Goal: Task Accomplishment & Management: Manage account settings

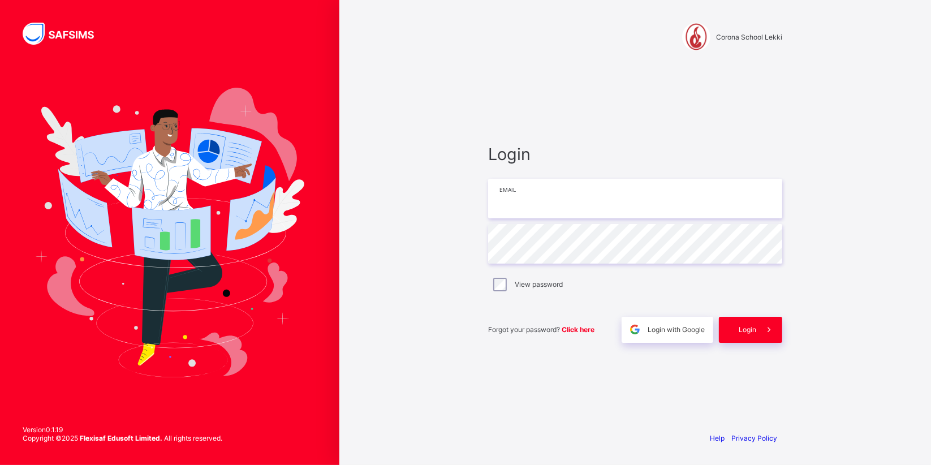
click at [539, 195] on input "email" at bounding box center [635, 199] width 294 height 40
type input "**********"
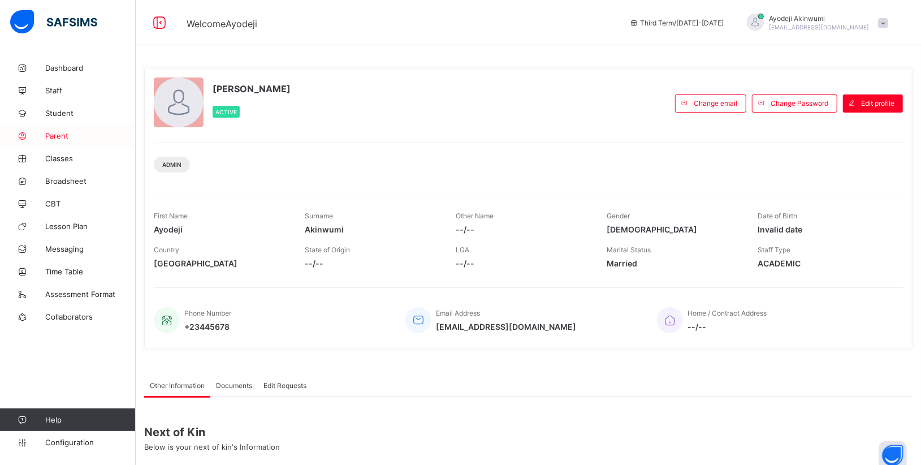
click at [59, 132] on span "Parent" at bounding box center [90, 135] width 90 height 9
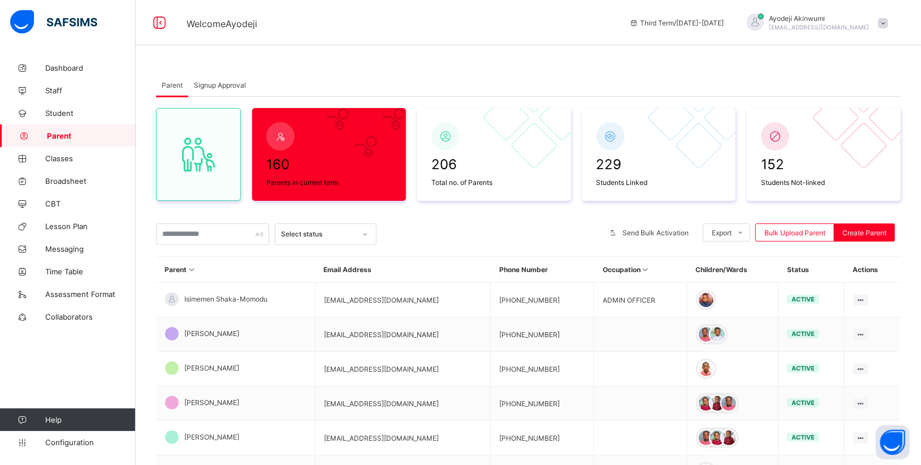
click at [184, 216] on div "160 Parents in current term 206 Total no. of Parents 229 Students Linked 152 St…" at bounding box center [528, 393] width 745 height 593
click at [184, 235] on input "text" at bounding box center [212, 233] width 113 height 21
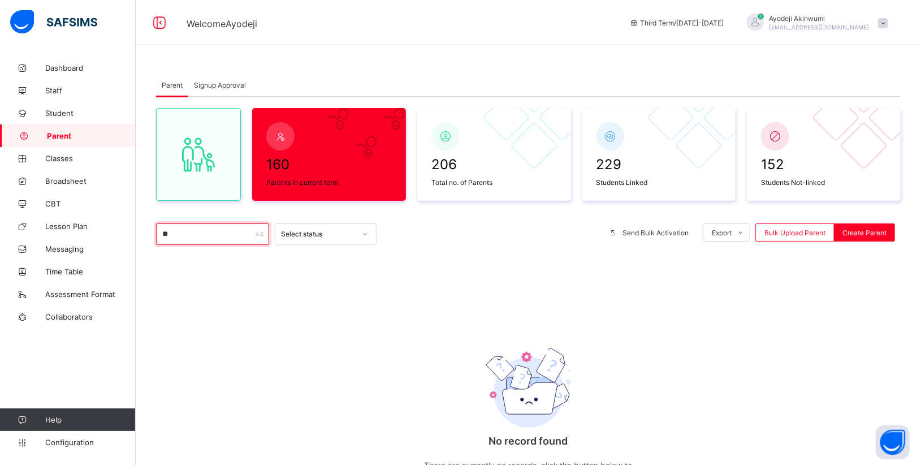
type input "*"
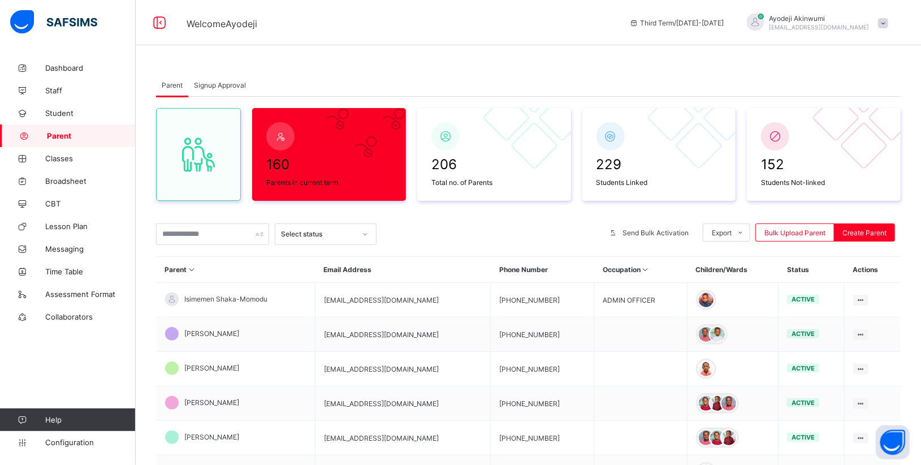
click at [208, 90] on div "Signup Approval" at bounding box center [219, 85] width 63 height 23
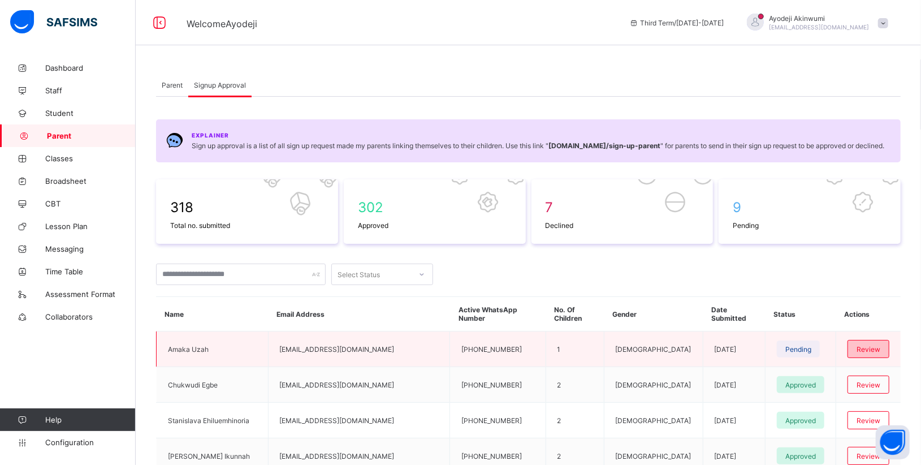
click at [866, 347] on span "Review" at bounding box center [869, 349] width 24 height 8
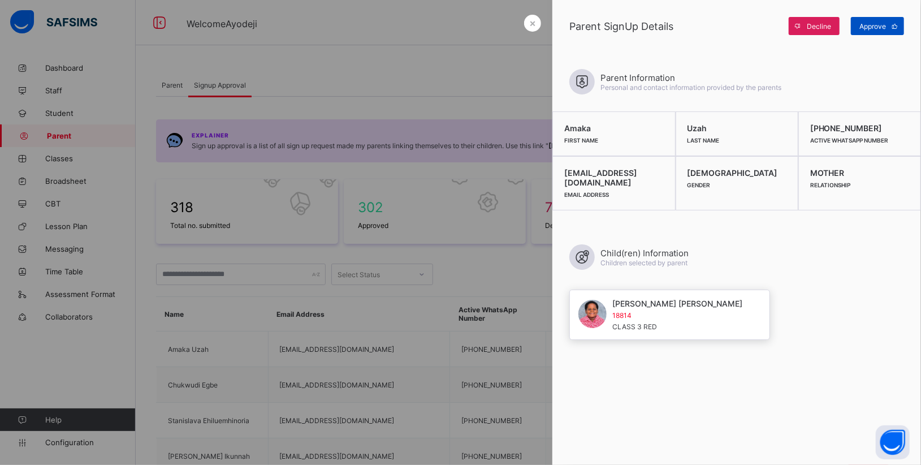
click at [874, 27] on span "Approve" at bounding box center [873, 26] width 27 height 8
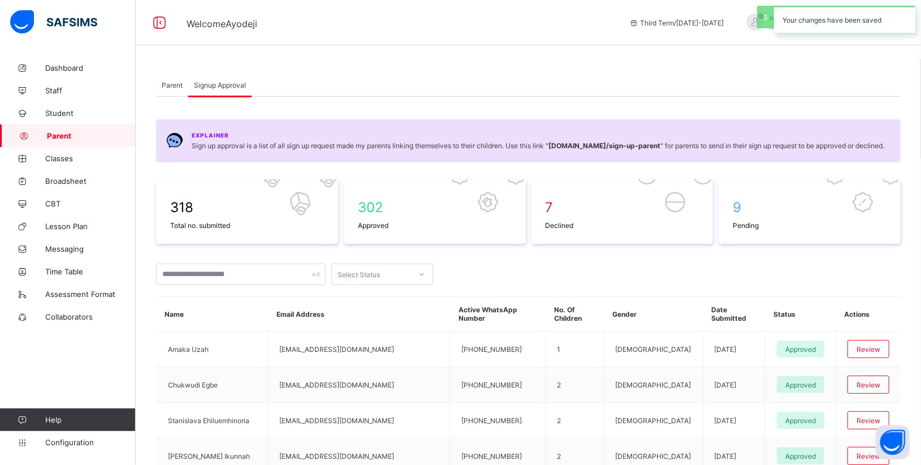
click at [172, 83] on span "Parent" at bounding box center [172, 85] width 21 height 8
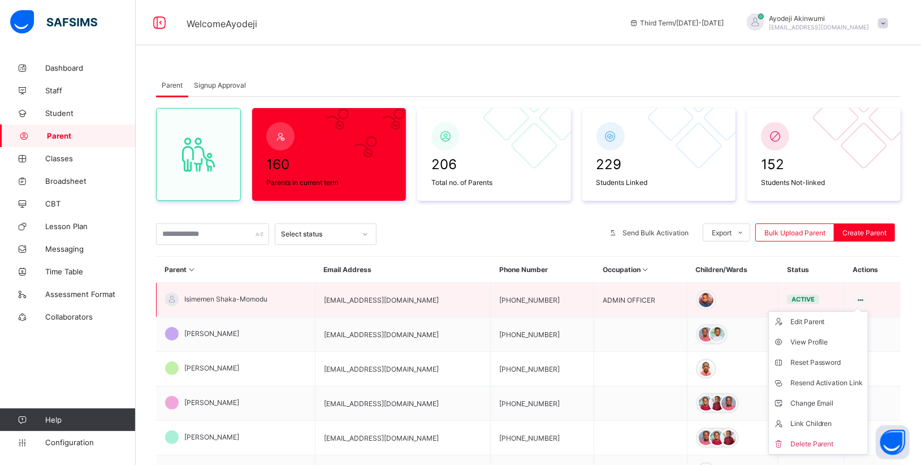
click at [869, 311] on ul "Edit Parent View Profile Reset Password Resend Activation Link Change Email Lin…" at bounding box center [819, 383] width 100 height 144
click at [815, 339] on div "View Profile" at bounding box center [827, 341] width 73 height 11
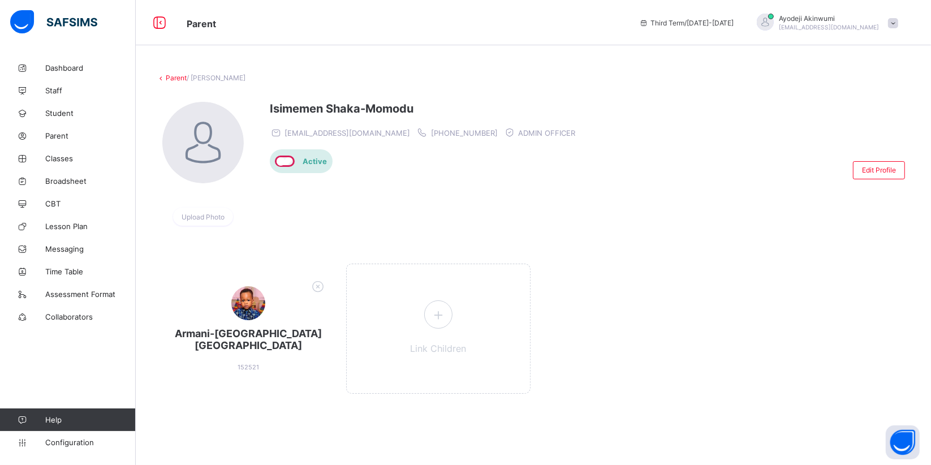
click at [299, 161] on div "Active" at bounding box center [300, 161] width 60 height 24
click at [179, 76] on link "Parent" at bounding box center [176, 78] width 21 height 8
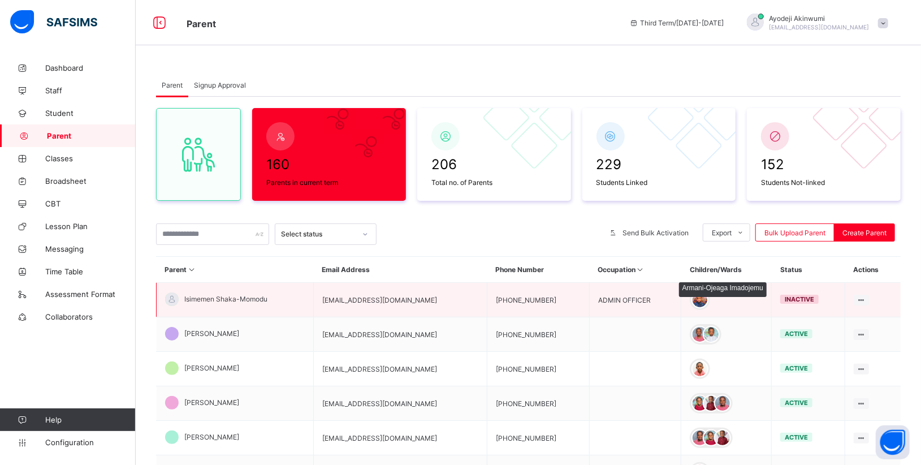
click at [709, 300] on div at bounding box center [700, 299] width 17 height 17
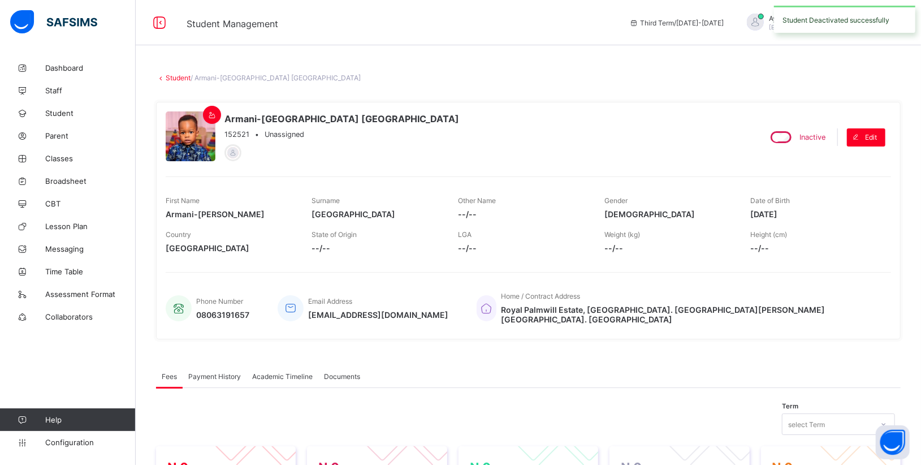
click at [174, 75] on link "Student" at bounding box center [178, 78] width 25 height 8
